Goal: Task Accomplishment & Management: Complete application form

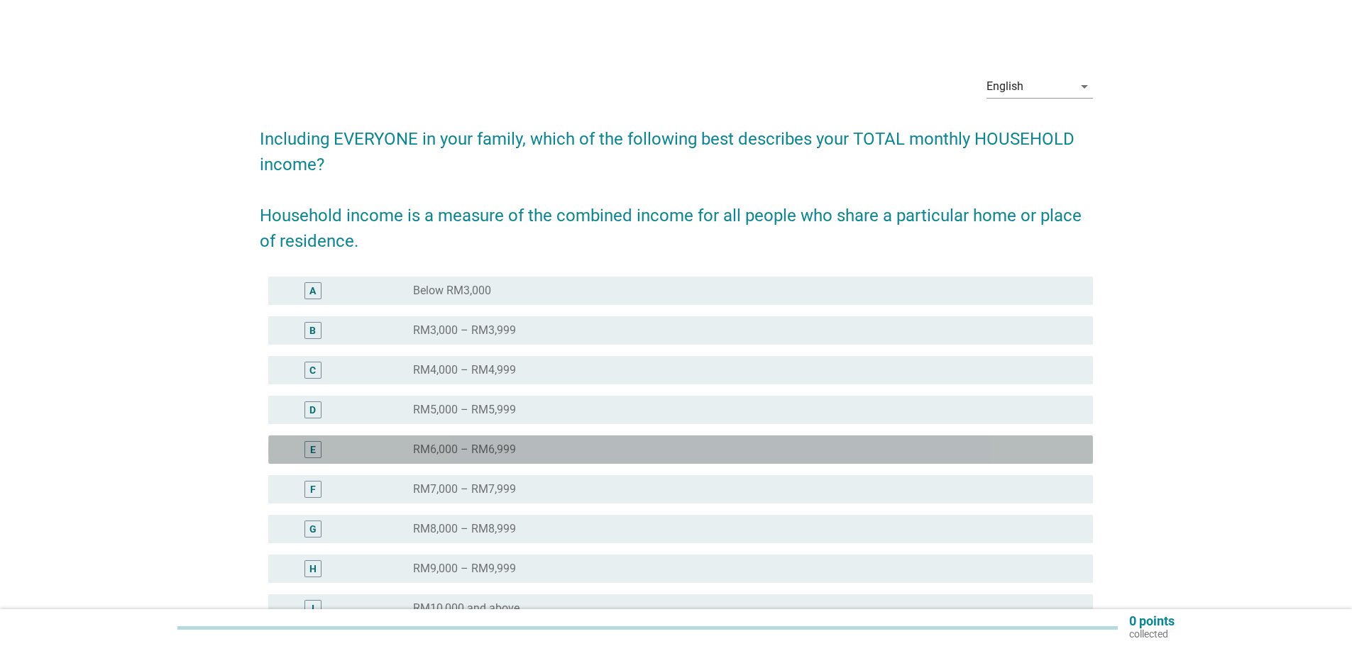
click at [543, 444] on div "radio_button_unchecked RM6,000 – RM6,999" at bounding box center [741, 450] width 657 height 14
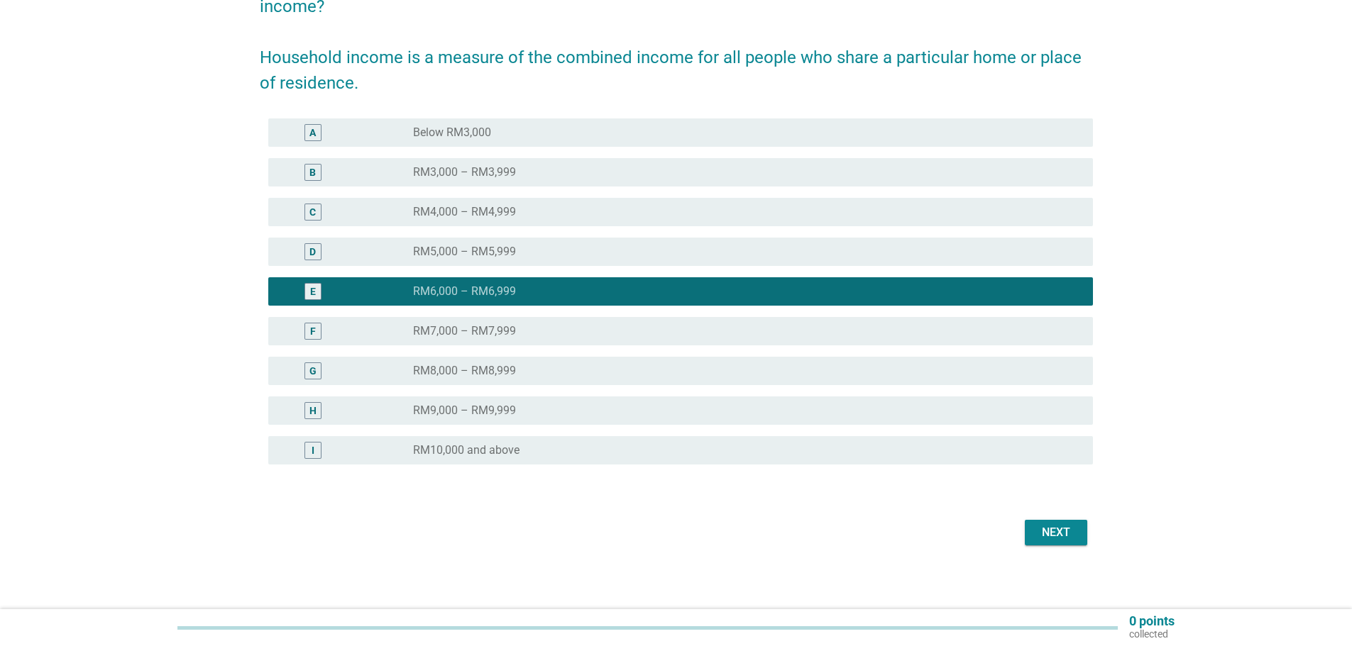
scroll to position [162, 0]
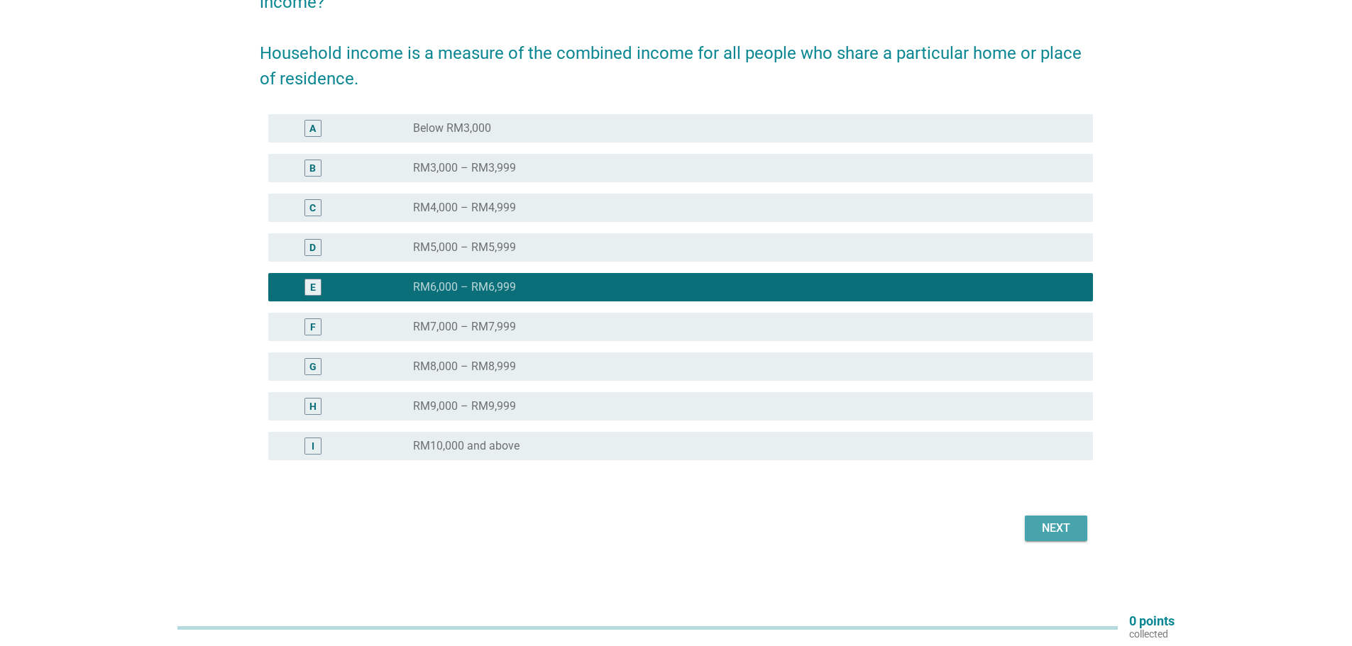
click at [1044, 524] on div "Next" at bounding box center [1056, 528] width 40 height 17
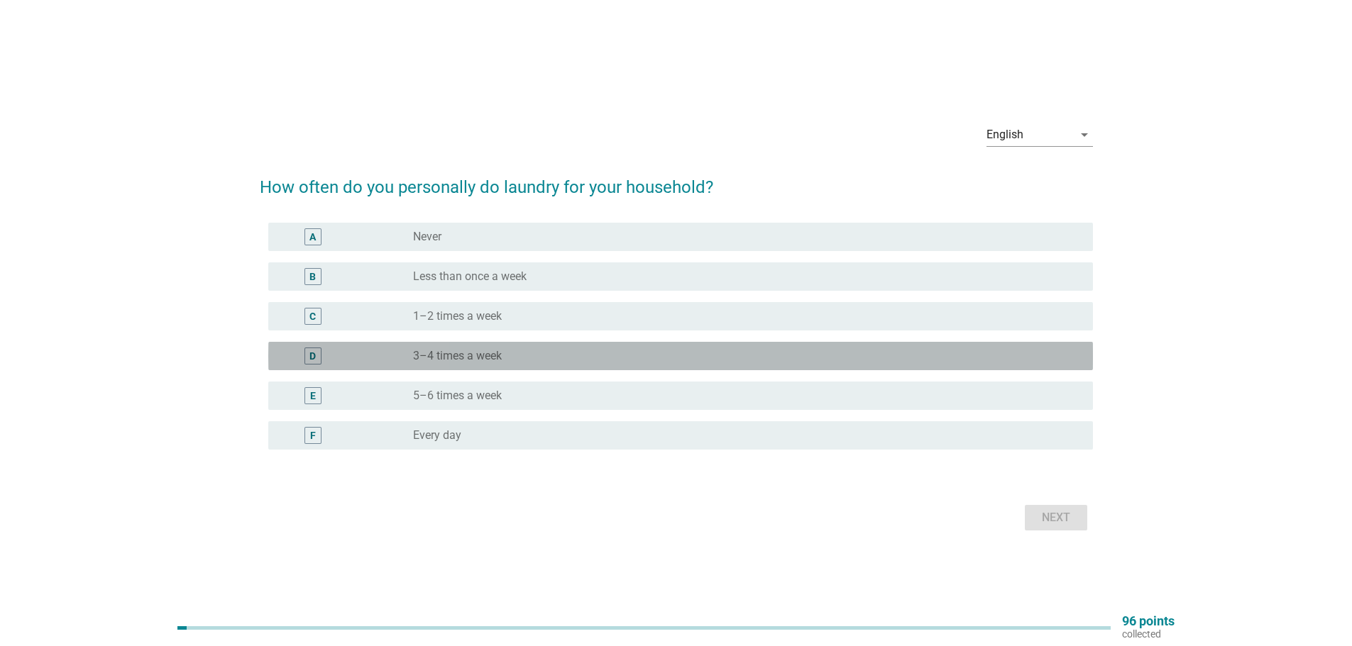
click at [543, 354] on div "radio_button_unchecked 3–4 times a week" at bounding box center [741, 356] width 657 height 14
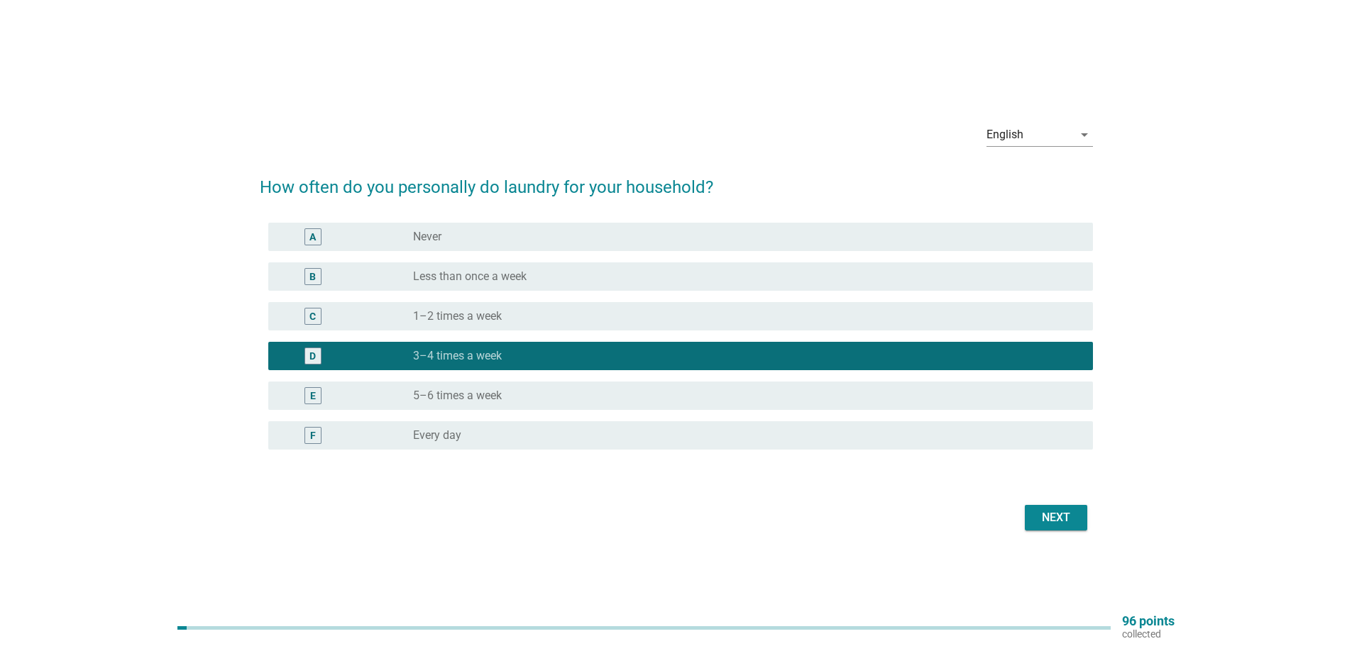
click at [1022, 512] on div "Next" at bounding box center [676, 518] width 833 height 34
click at [1057, 514] on div "Next" at bounding box center [1056, 517] width 40 height 17
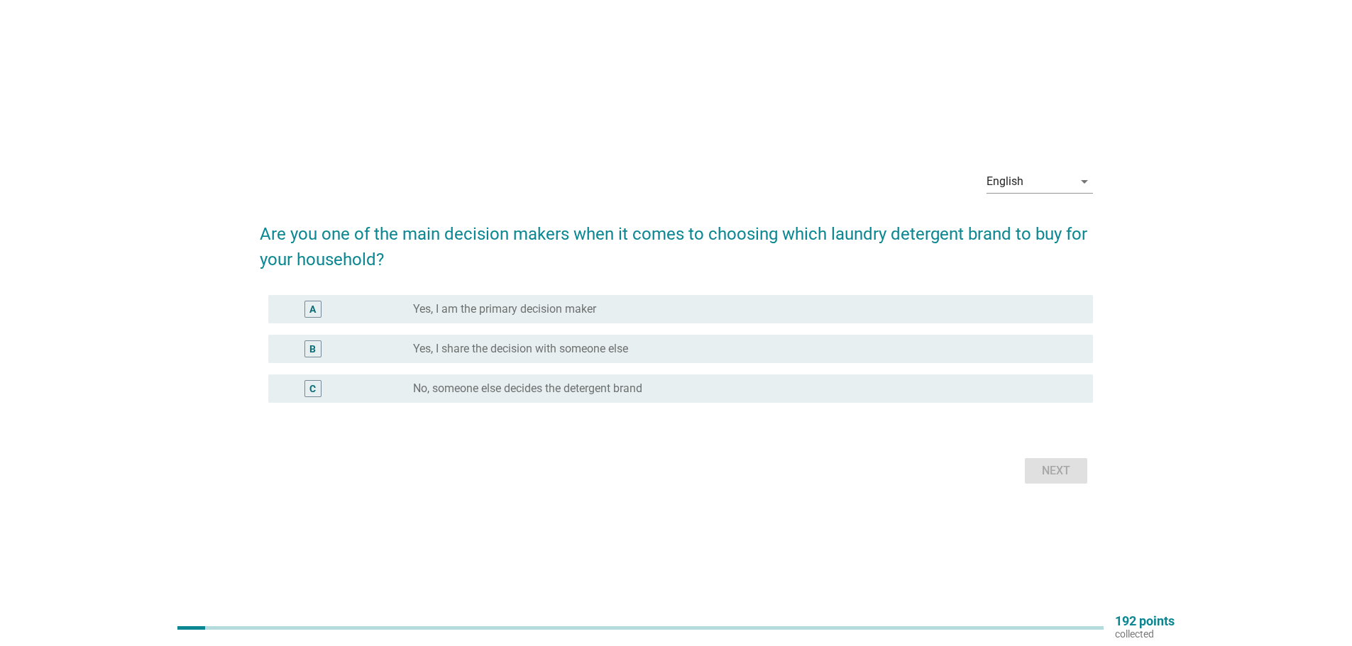
click at [546, 311] on label "Yes, I am the primary decision maker" at bounding box center [504, 309] width 183 height 14
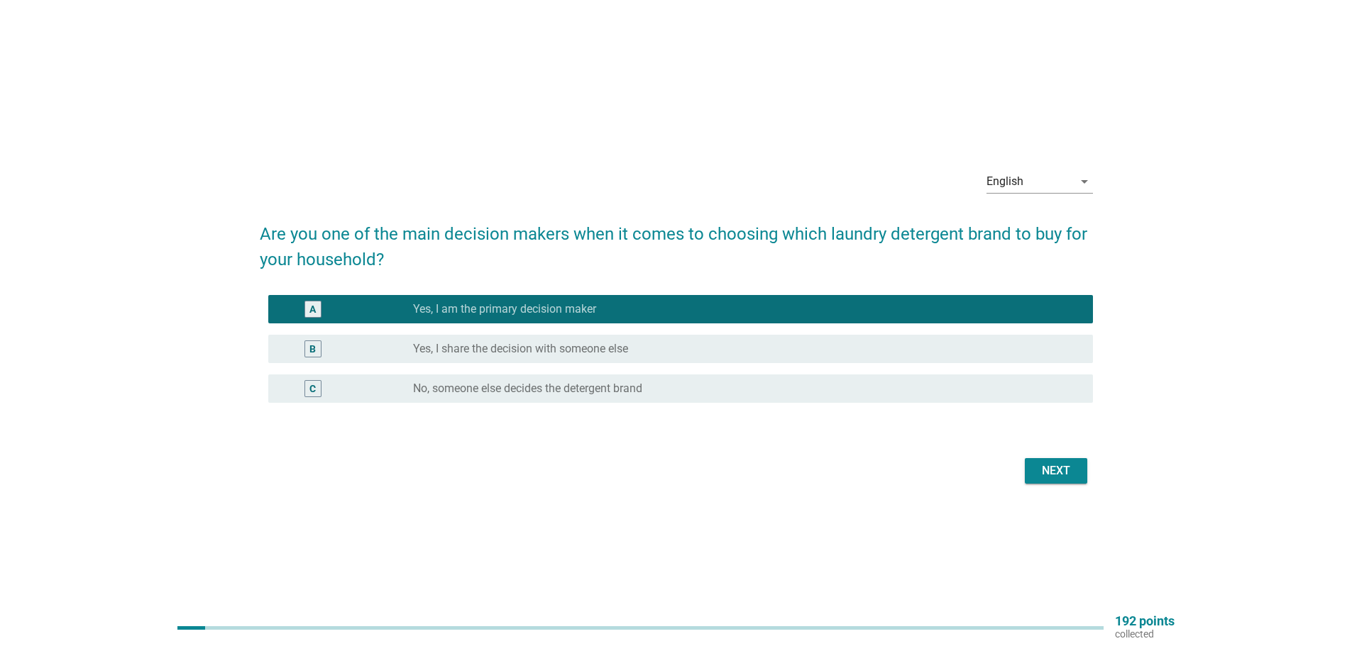
click at [1075, 475] on div "Next" at bounding box center [1056, 471] width 40 height 17
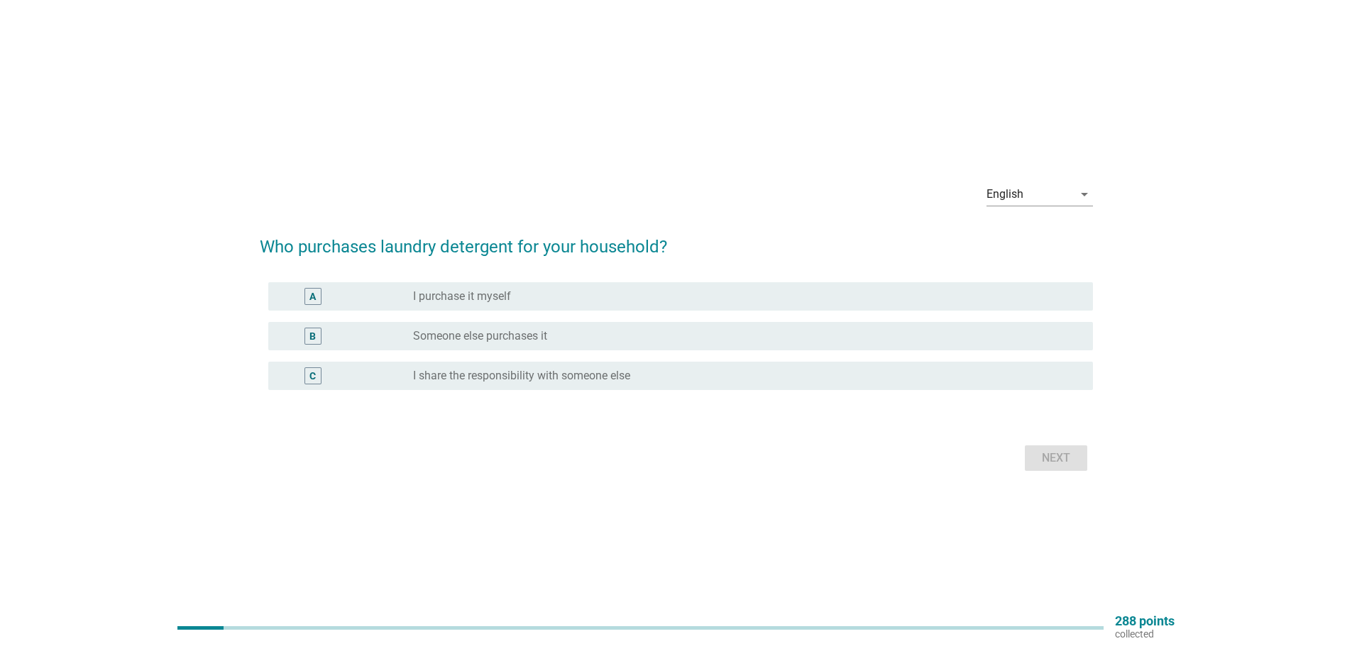
click at [533, 294] on div "radio_button_unchecked I purchase it myself" at bounding box center [741, 296] width 657 height 14
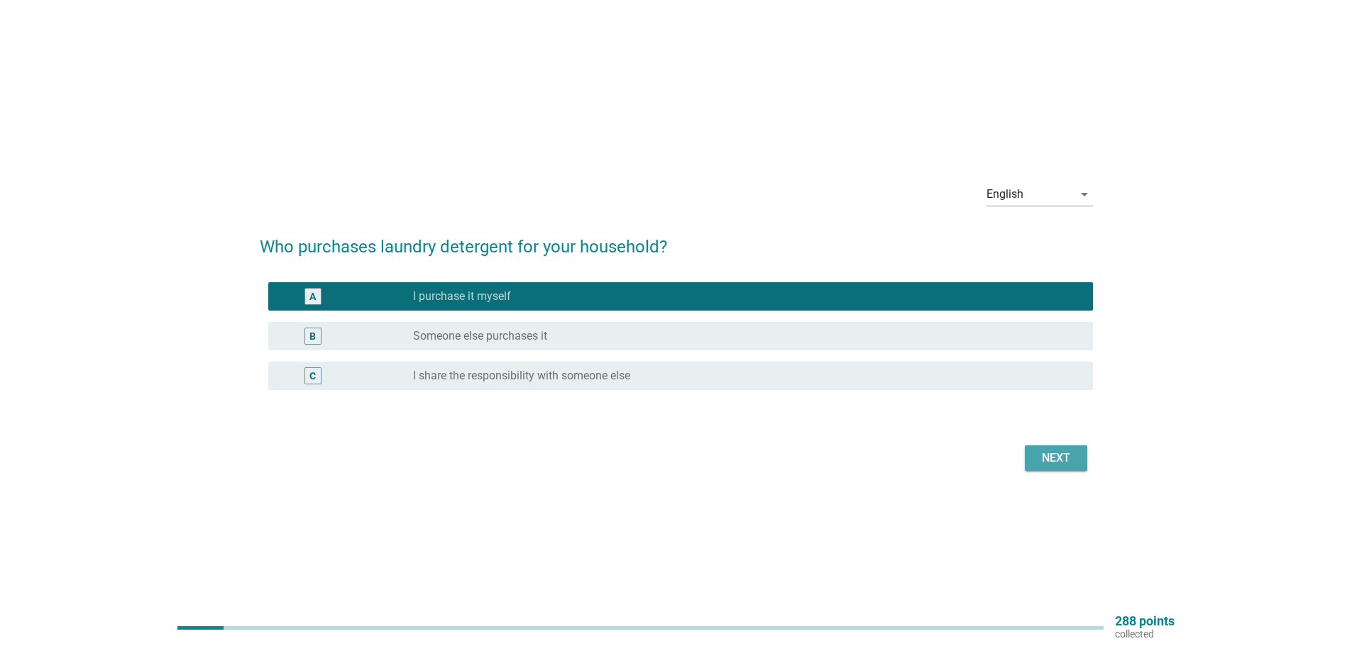
click at [1065, 463] on div "Next" at bounding box center [1056, 458] width 40 height 17
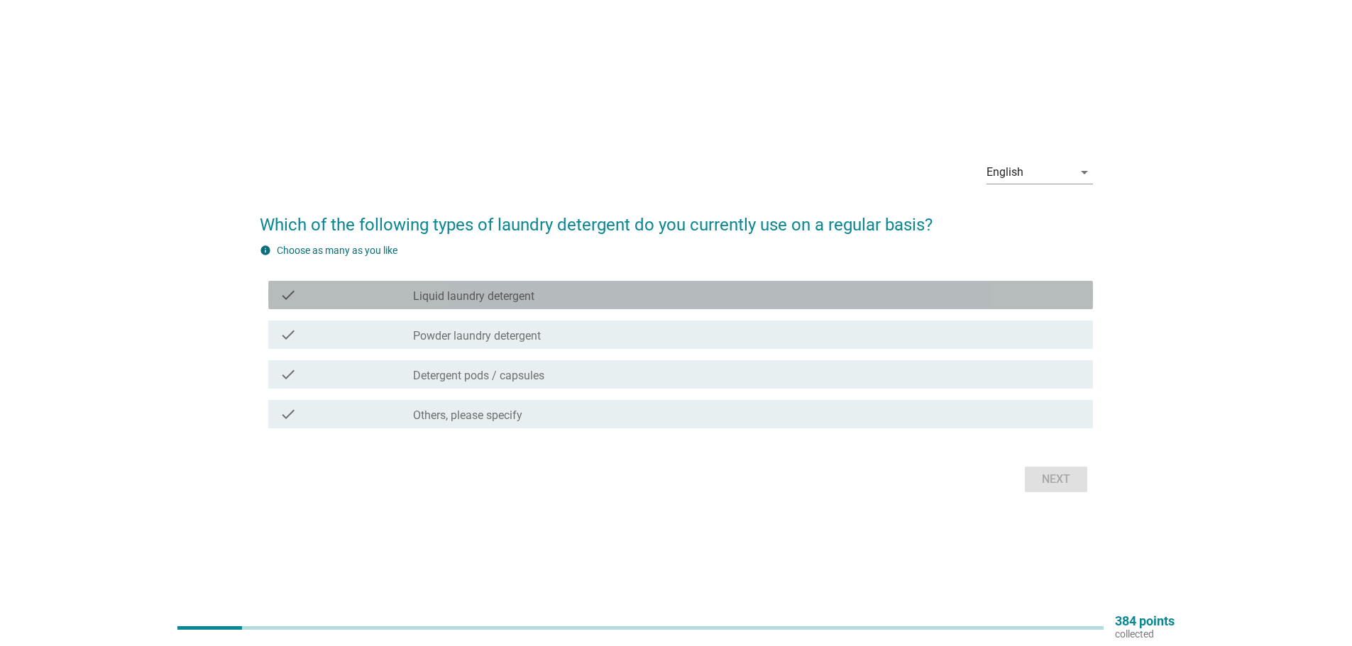
click at [457, 300] on label "Liquid laundry detergent" at bounding box center [473, 296] width 121 height 14
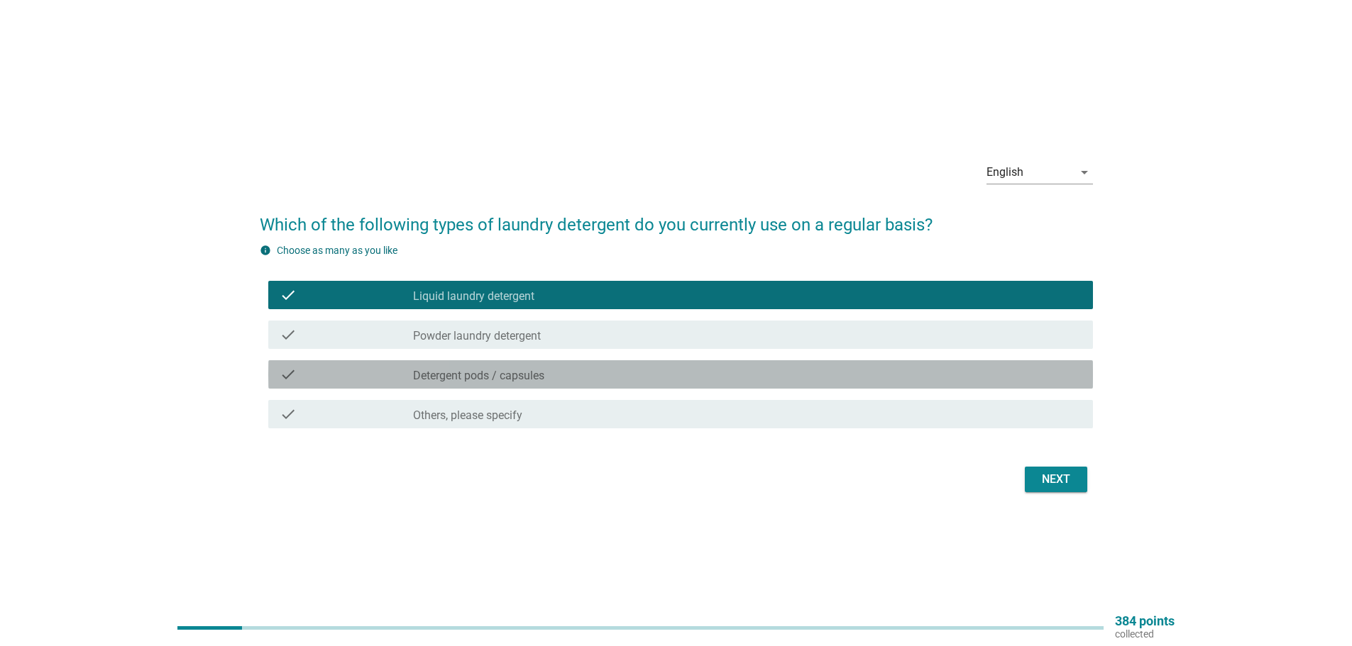
click at [482, 373] on label "Detergent pods / capsules" at bounding box center [478, 376] width 131 height 14
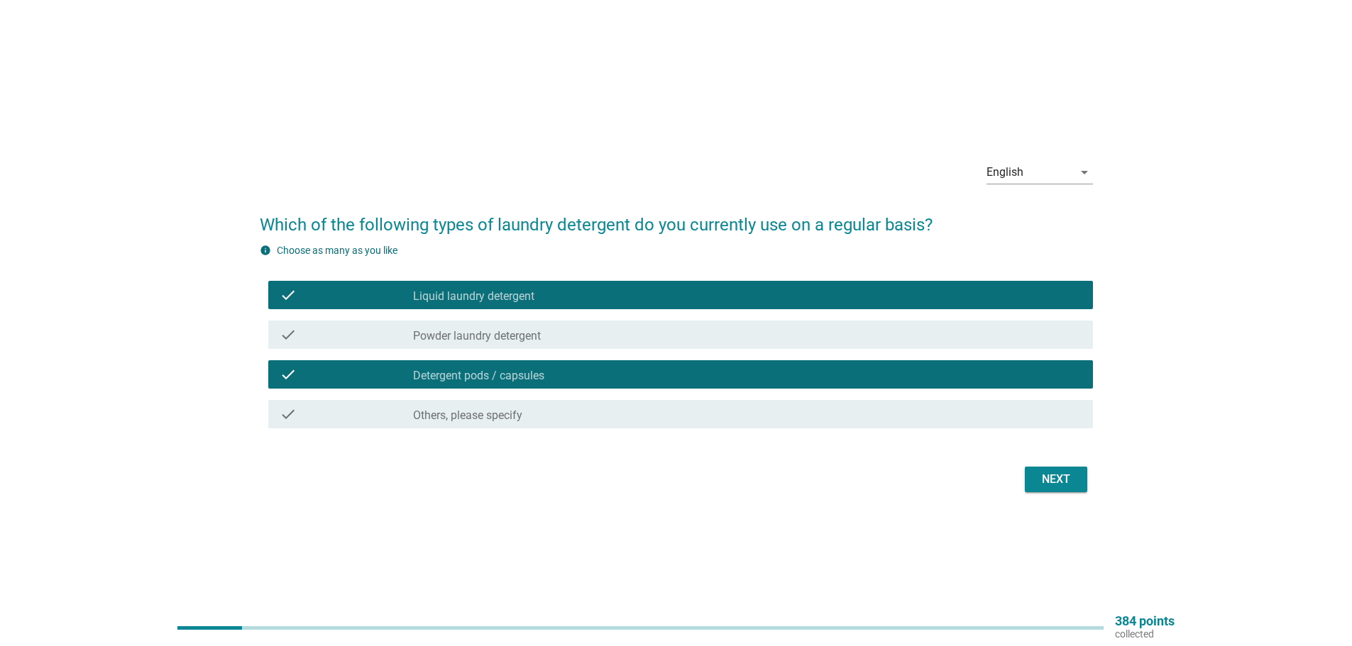
click at [1066, 485] on div "Next" at bounding box center [1056, 479] width 40 height 17
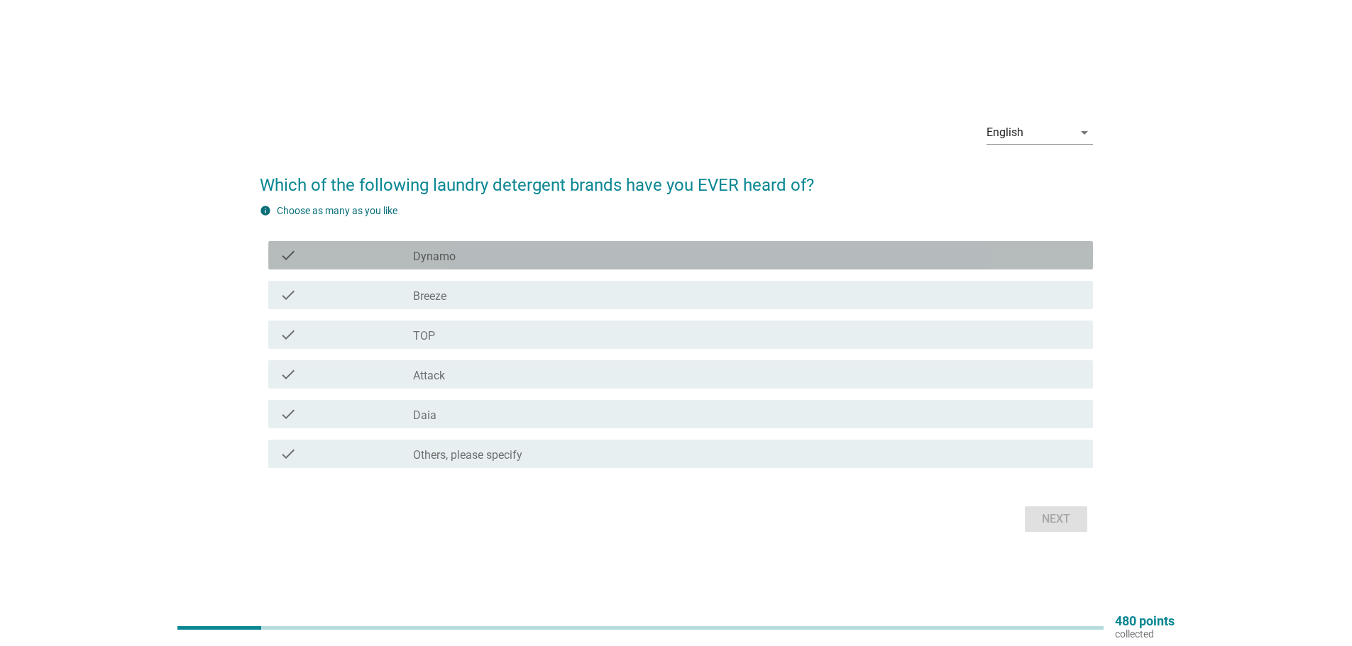
click at [421, 266] on div "check check_box_outline_blank Dynamo" at bounding box center [680, 255] width 824 height 28
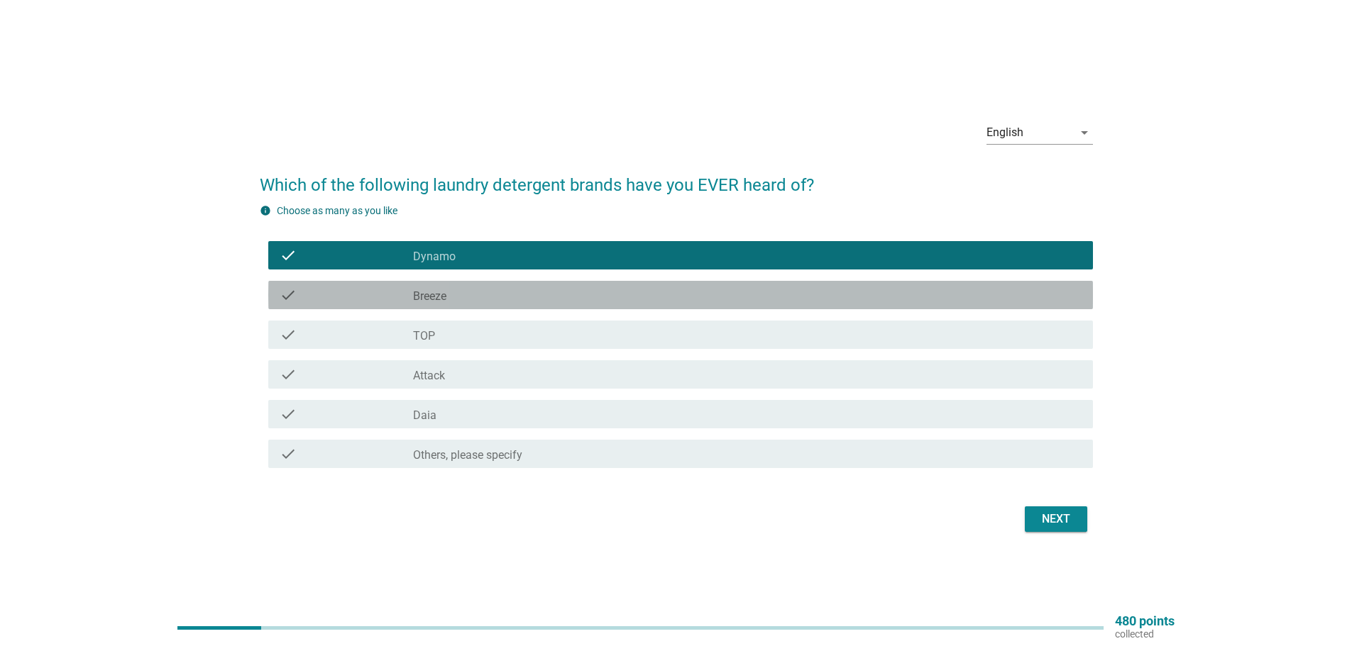
click at [435, 286] on div "check check_box_outline_blank Breeze" at bounding box center [680, 295] width 824 height 28
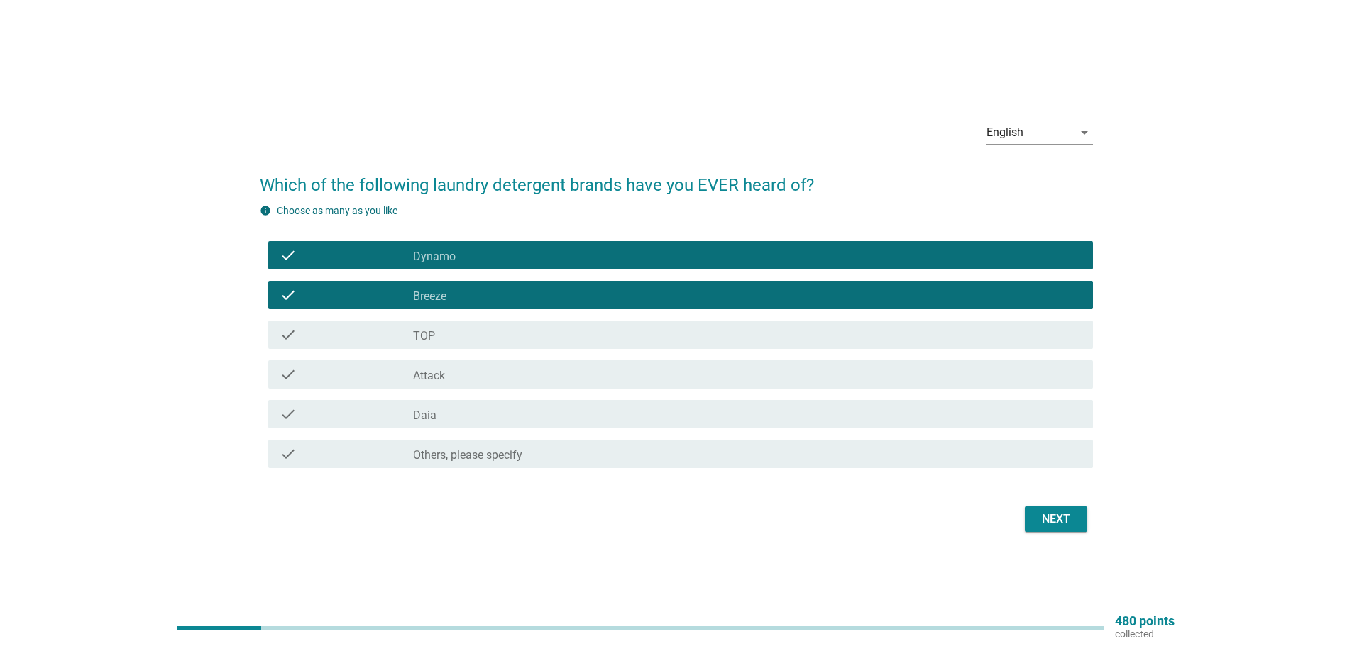
click at [439, 318] on div "check check_box_outline_blank TOP" at bounding box center [676, 335] width 833 height 40
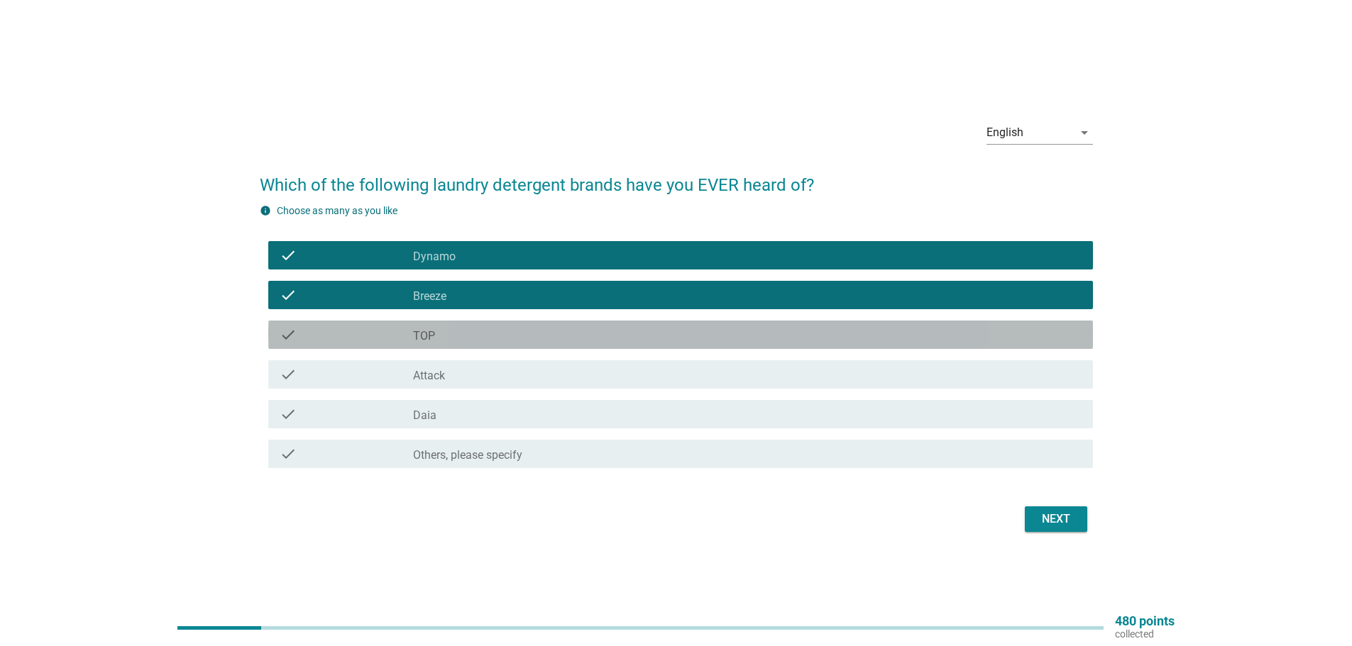
click at [449, 338] on div "check_box_outline_blank TOP" at bounding box center [747, 334] width 668 height 17
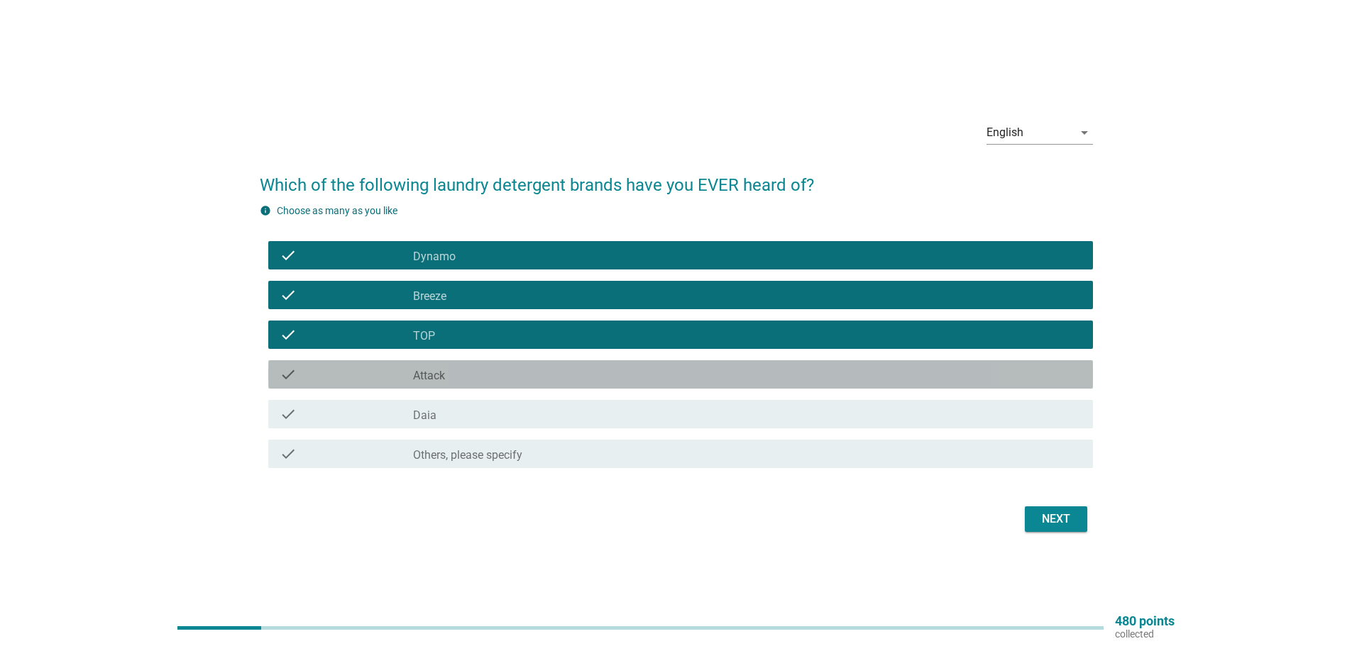
click at [460, 377] on div "check_box_outline_blank Attack" at bounding box center [747, 374] width 668 height 17
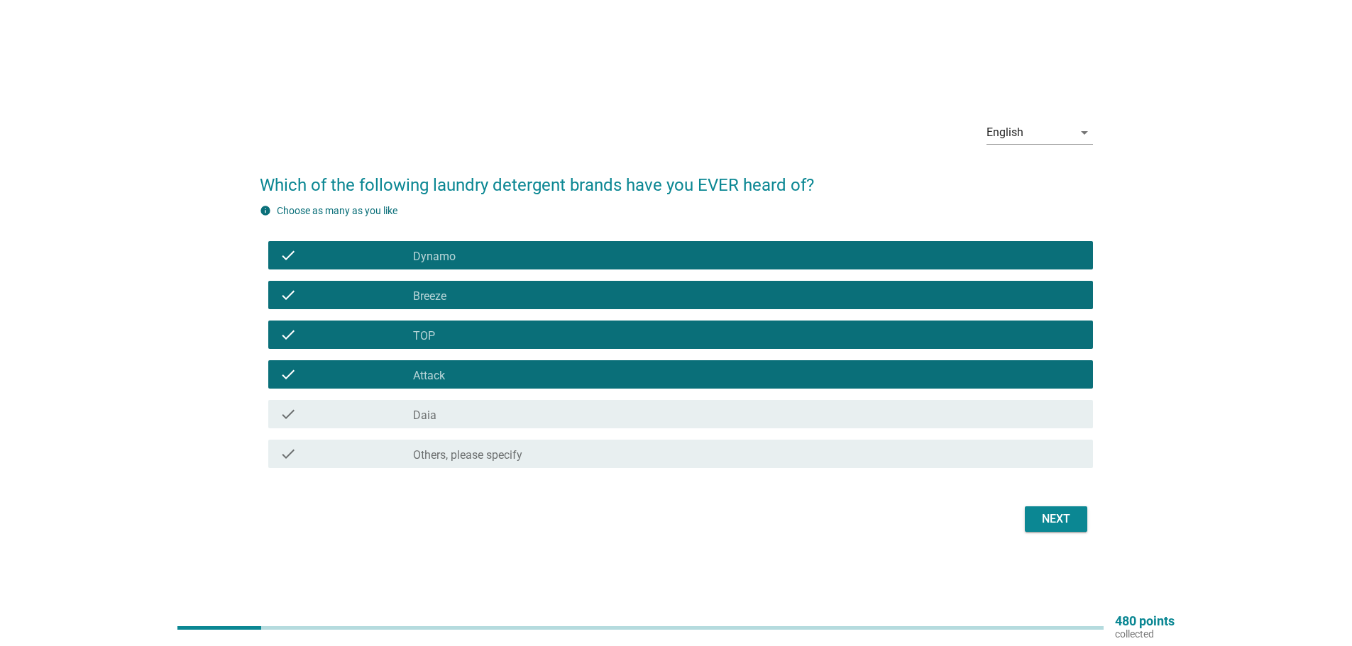
click at [468, 405] on div "check check_box_outline_blank Daia" at bounding box center [680, 414] width 824 height 28
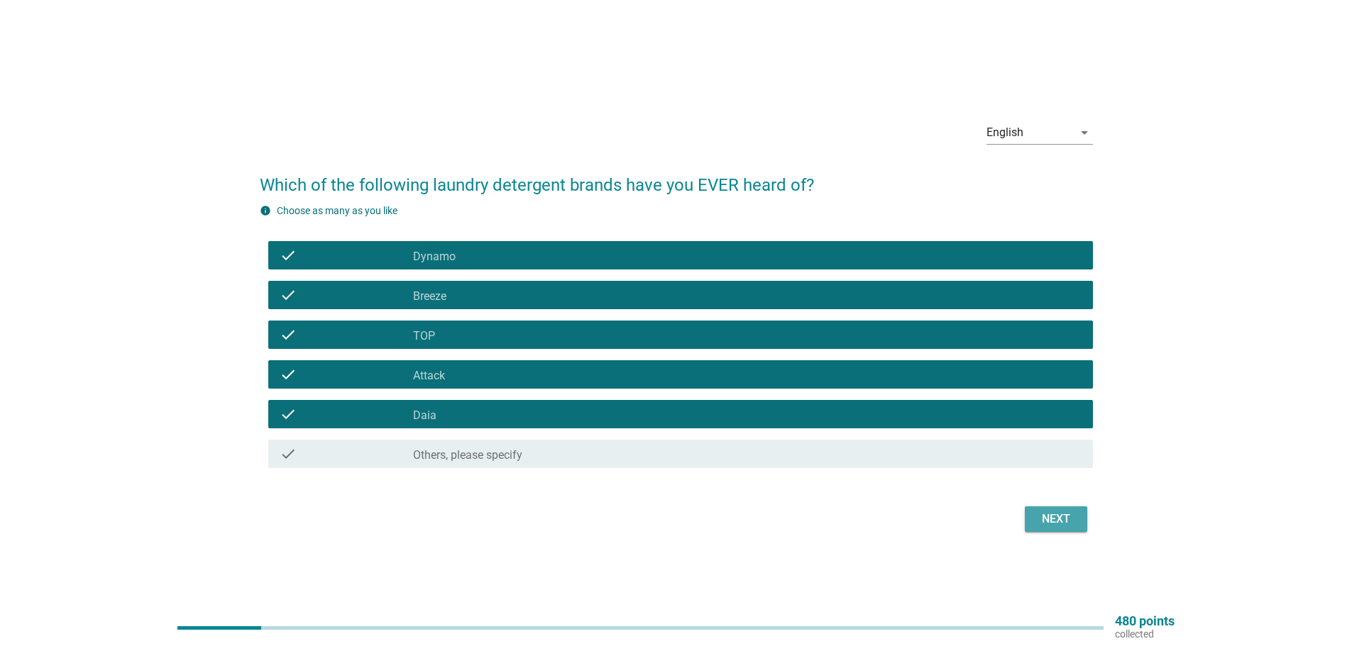
click at [1032, 508] on button "Next" at bounding box center [1056, 520] width 62 height 26
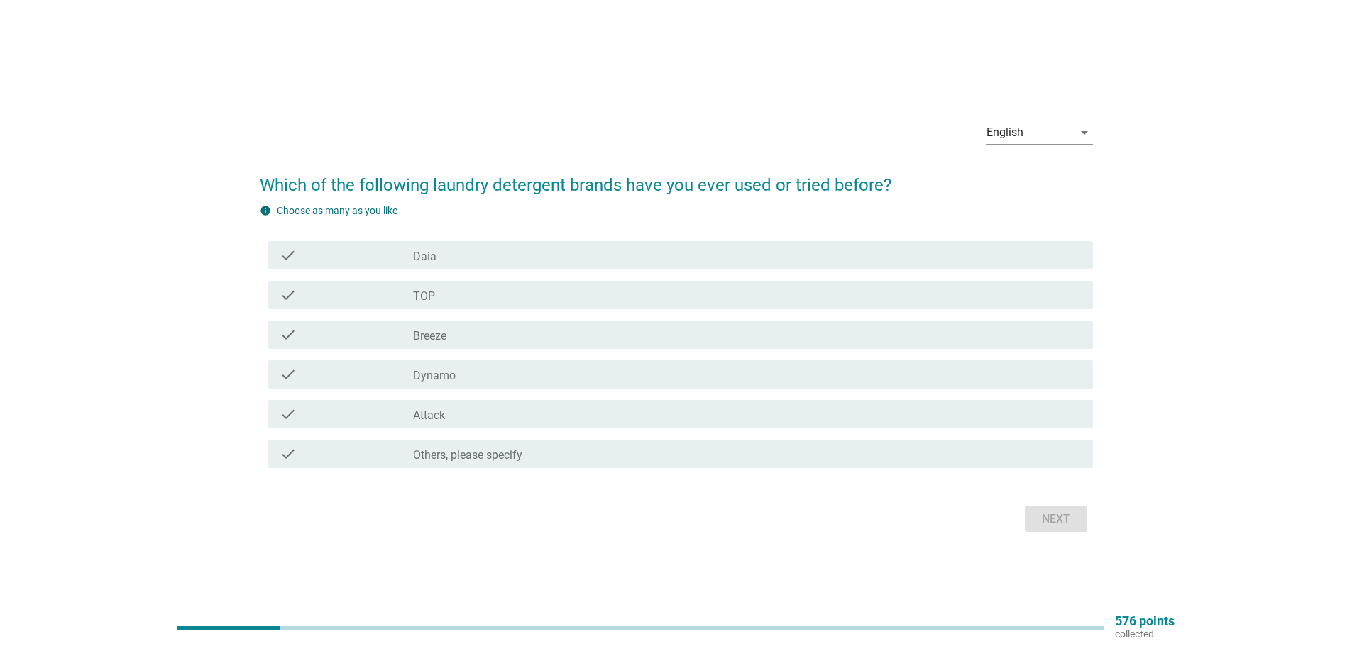
click at [455, 250] on div "check_box_outline_blank Daia" at bounding box center [747, 255] width 668 height 17
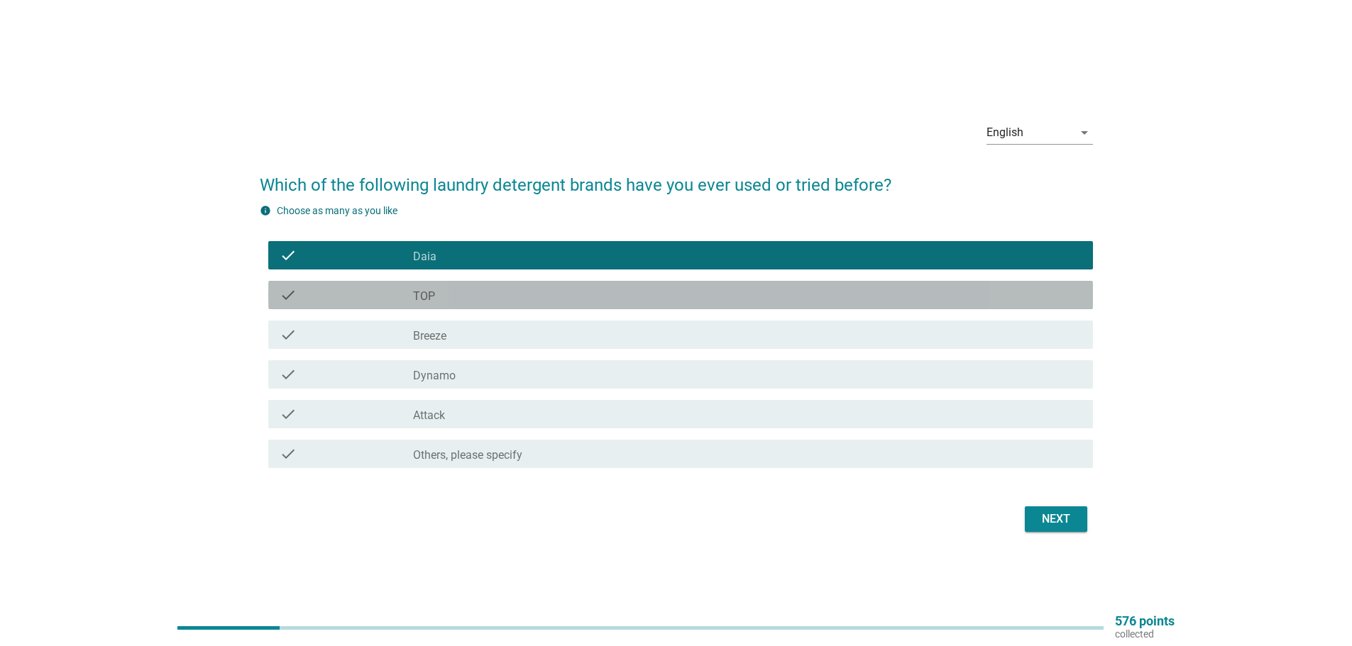
click at [475, 292] on div "check_box_outline_blank TOP" at bounding box center [747, 295] width 668 height 17
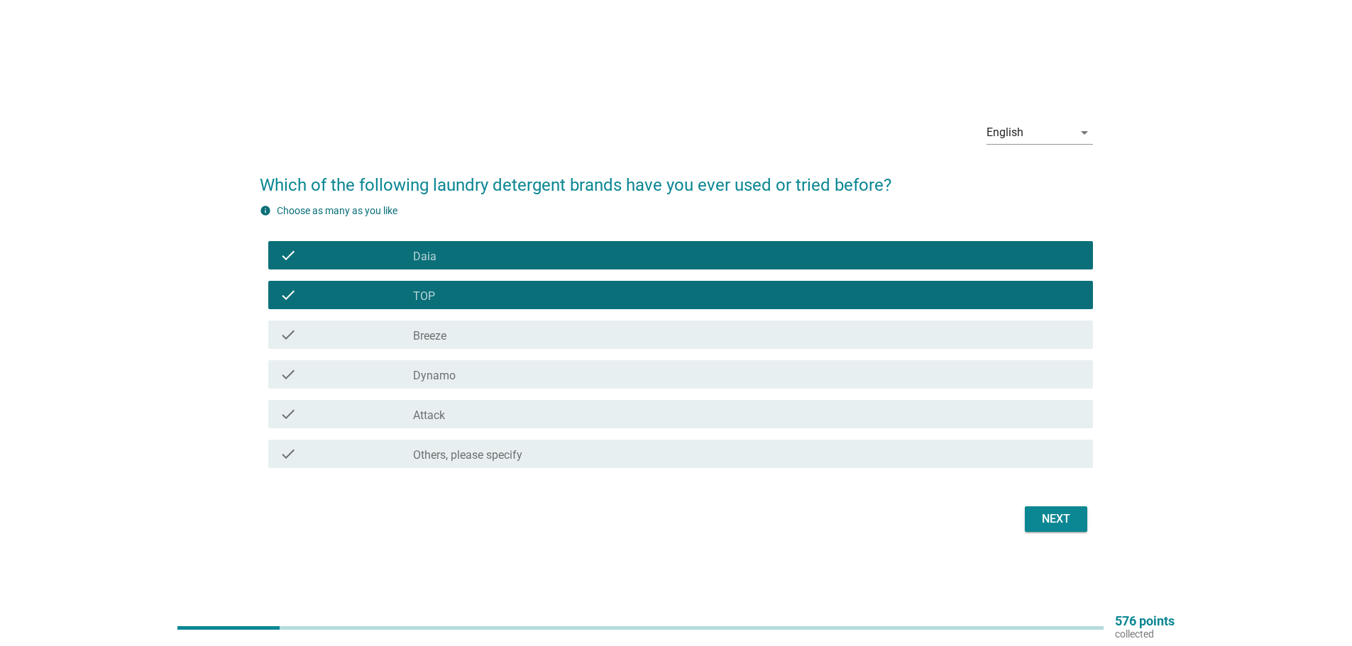
click at [486, 349] on div "check check_box_outline_blank Breeze" at bounding box center [676, 335] width 833 height 40
click at [500, 331] on div "check_box_outline_blank Breeze" at bounding box center [747, 334] width 668 height 17
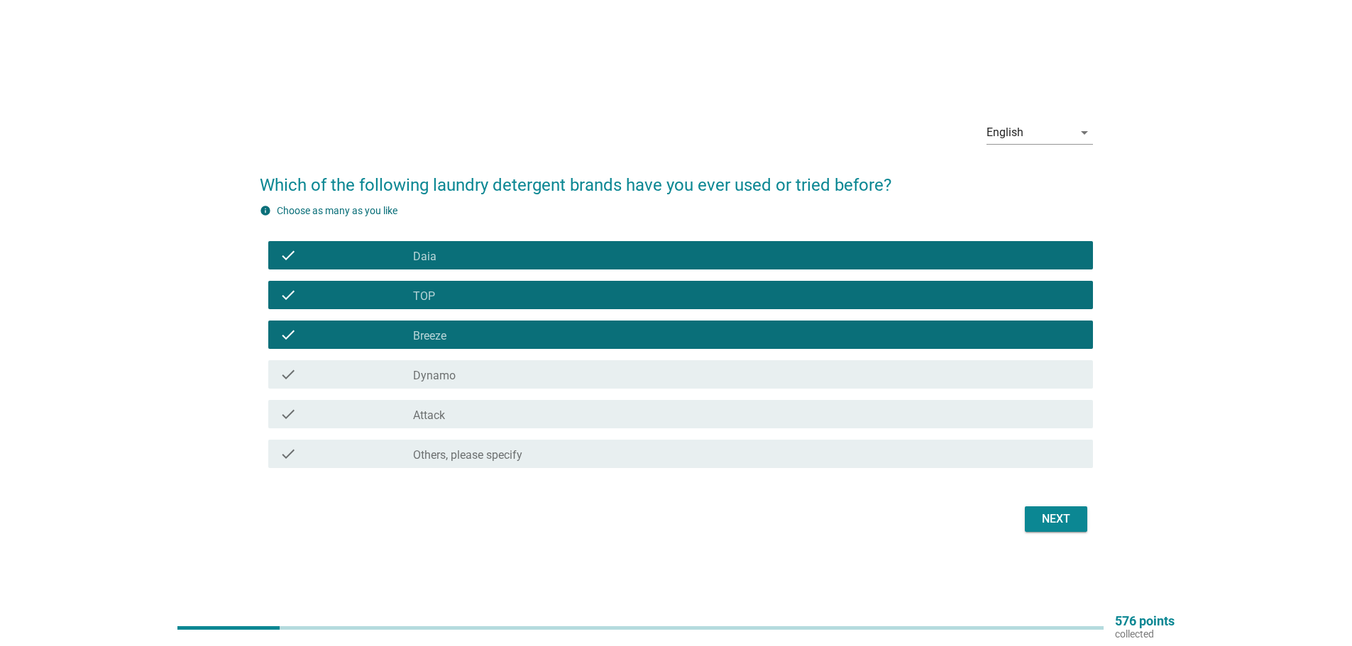
click at [622, 373] on div "check_box_outline_blank Dynamo" at bounding box center [747, 374] width 668 height 17
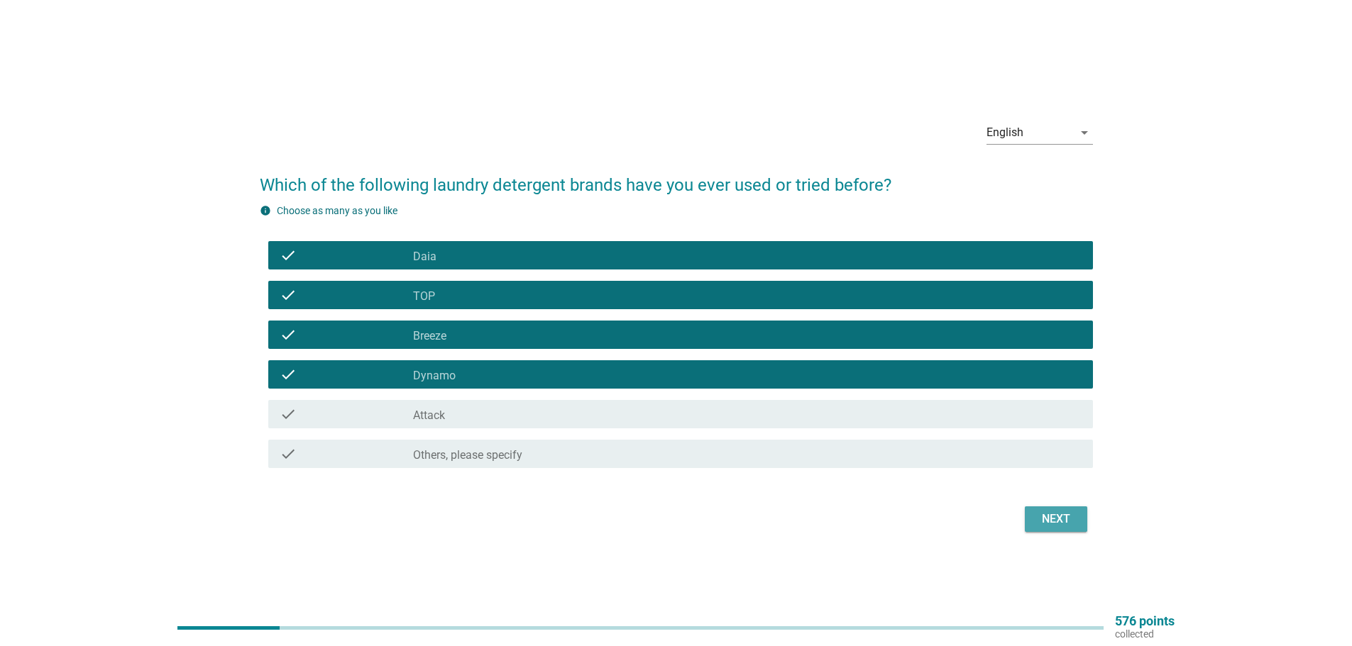
click at [1083, 524] on button "Next" at bounding box center [1056, 520] width 62 height 26
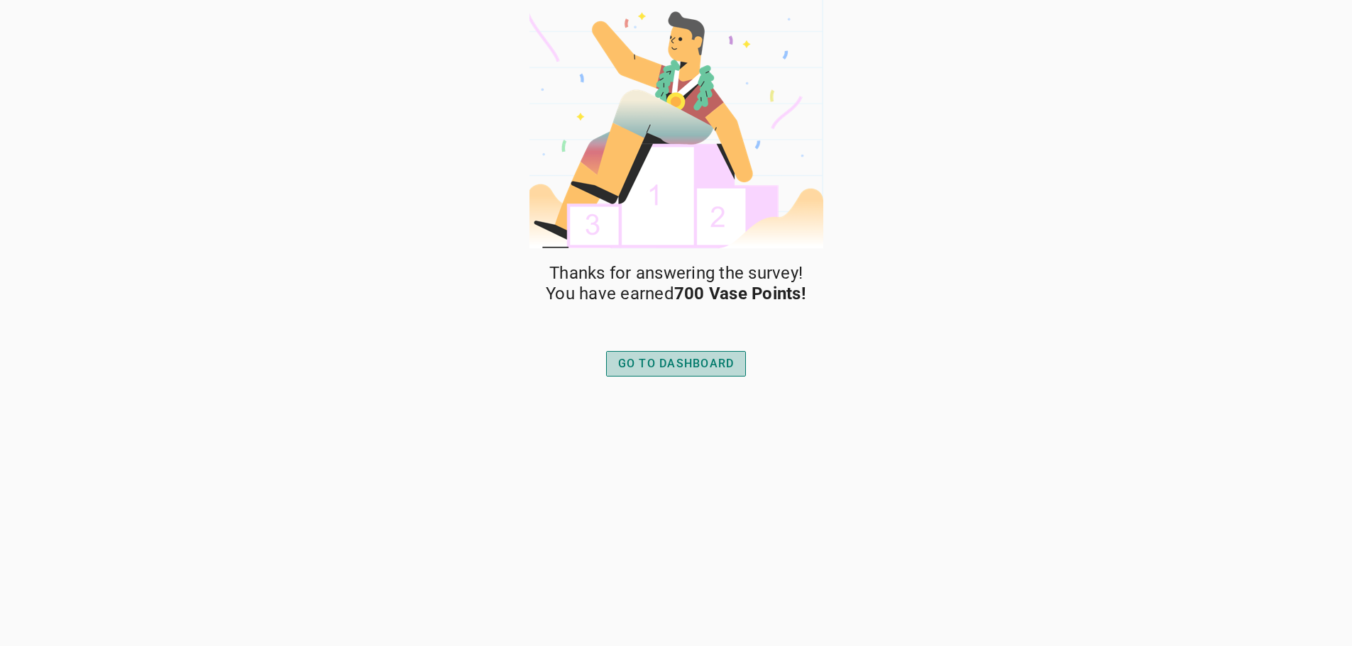
click at [679, 358] on div "GO TO DASHBOARD" at bounding box center [676, 363] width 116 height 17
